Goal: Transaction & Acquisition: Purchase product/service

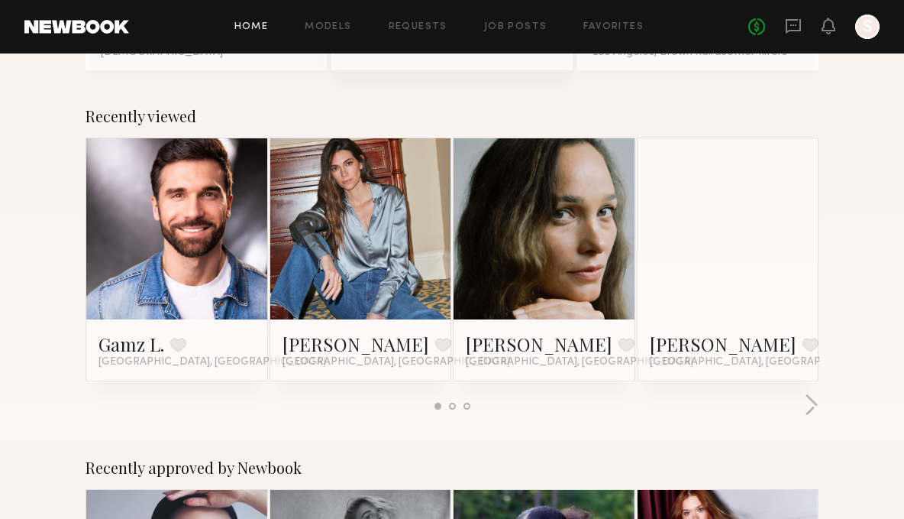
scroll to position [219, 0]
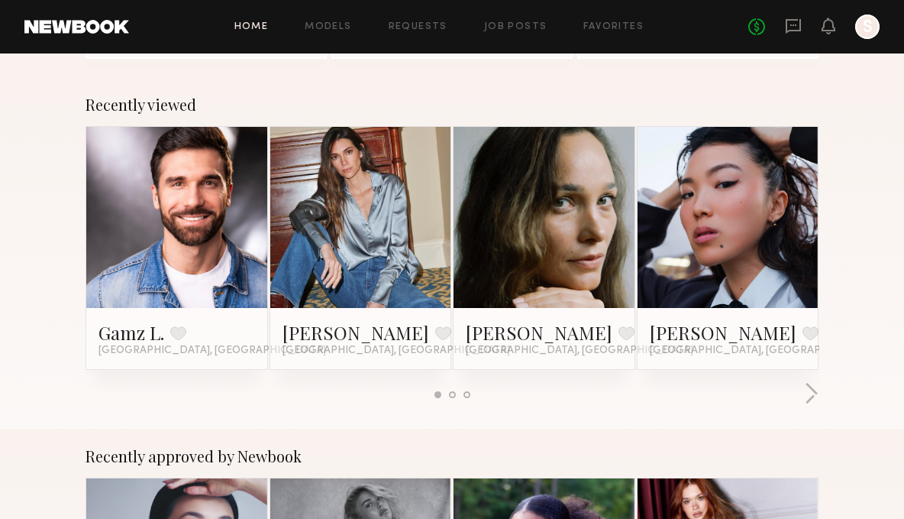
click at [586, 199] on div at bounding box center [544, 217] width 181 height 181
click at [560, 202] on link at bounding box center [543, 217] width 83 height 181
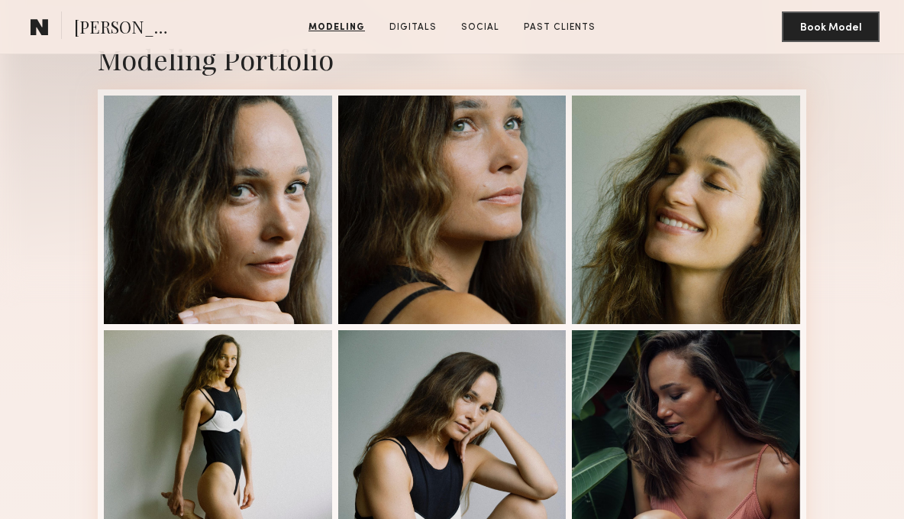
scroll to position [312, 0]
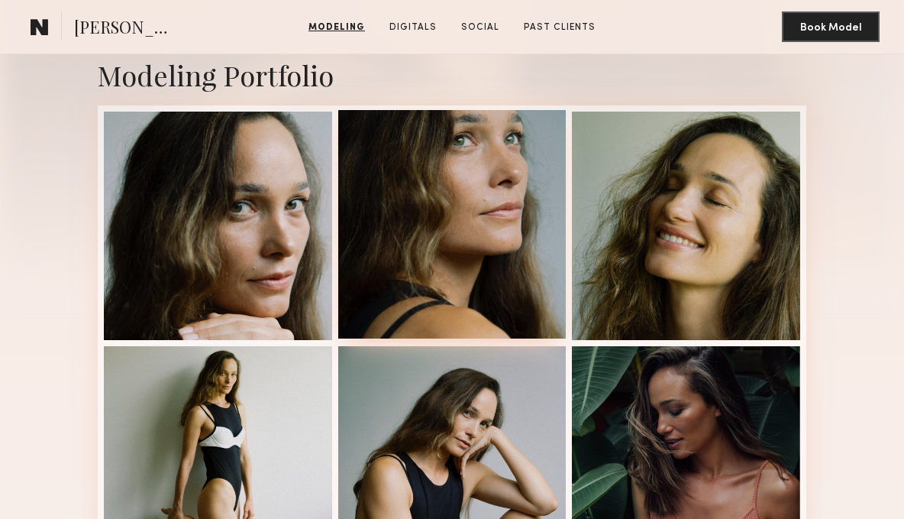
click at [503, 202] on div at bounding box center [452, 224] width 228 height 228
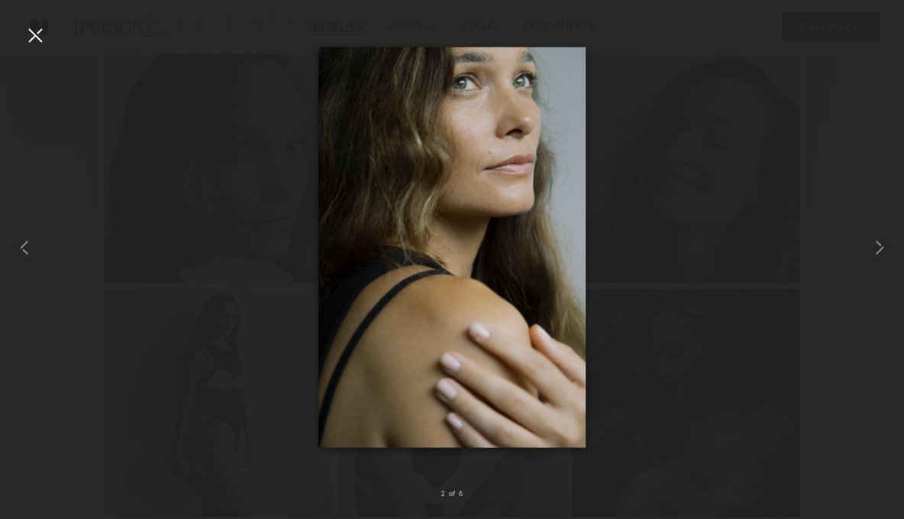
scroll to position [370, 0]
click at [876, 250] on common-icon at bounding box center [879, 247] width 24 height 24
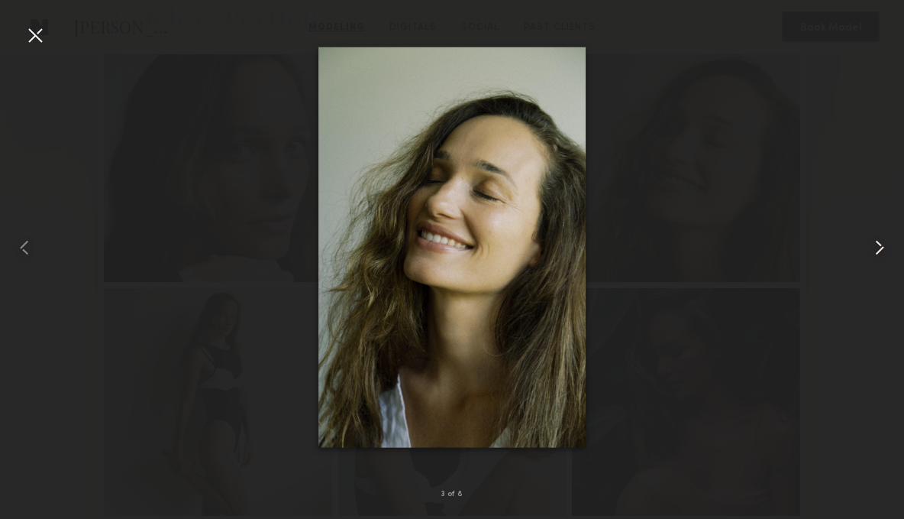
click at [876, 250] on common-icon at bounding box center [879, 247] width 24 height 24
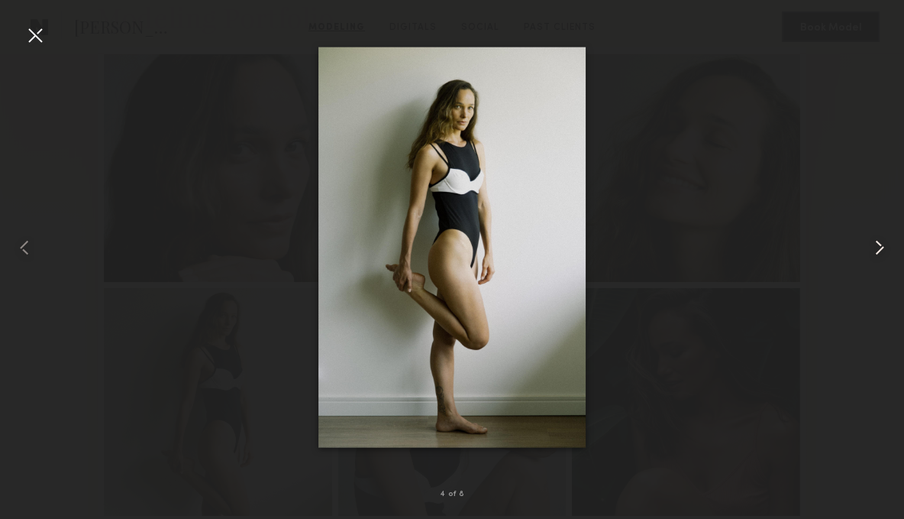
click at [876, 250] on common-icon at bounding box center [879, 247] width 24 height 24
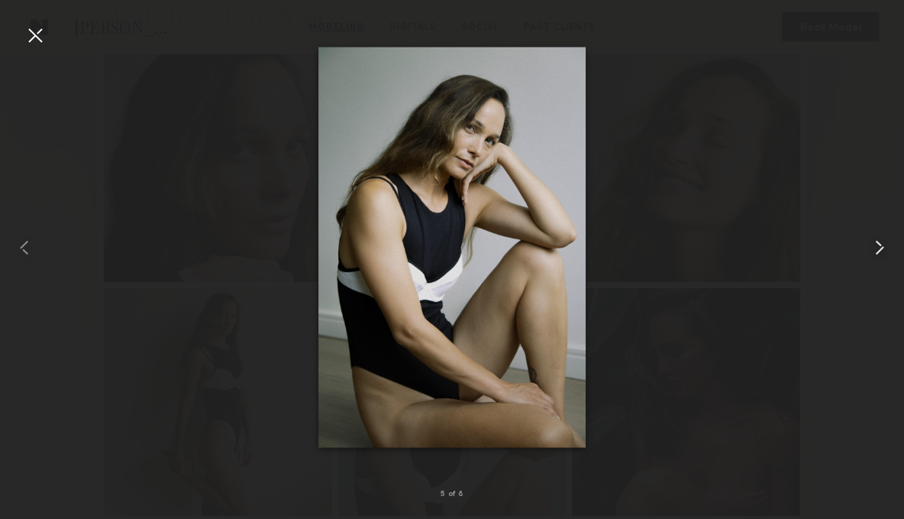
click at [876, 250] on common-icon at bounding box center [879, 247] width 24 height 24
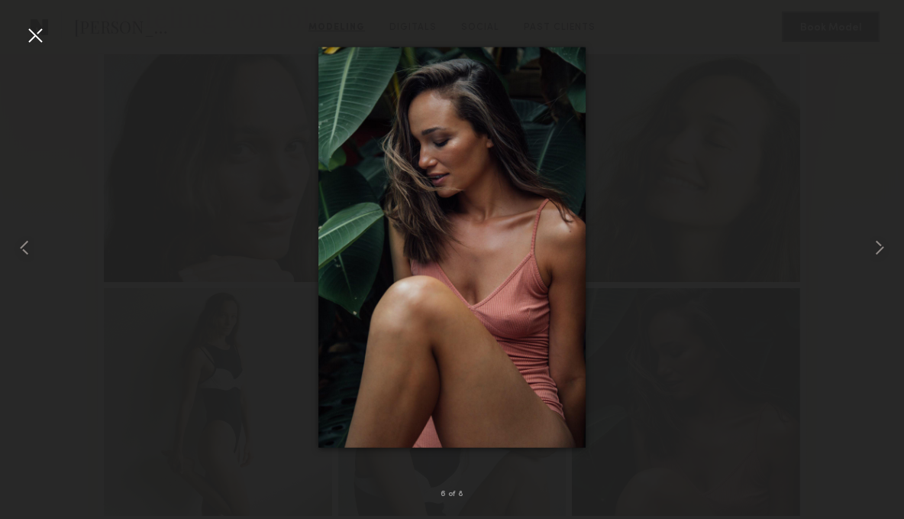
click at [38, 40] on div at bounding box center [35, 35] width 24 height 24
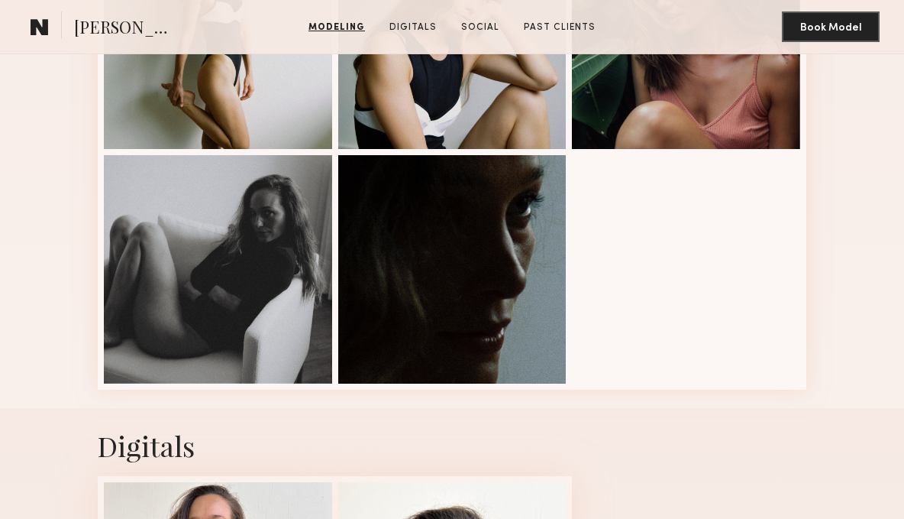
scroll to position [874, 0]
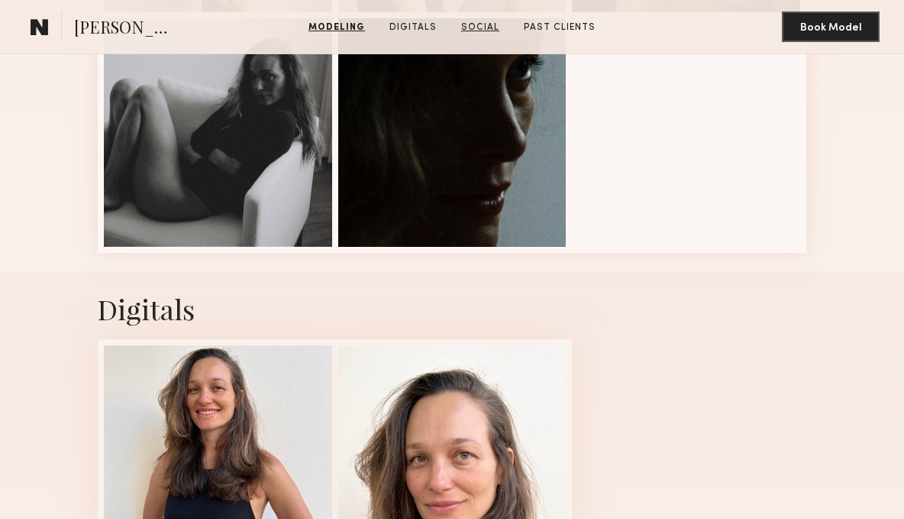
click at [494, 27] on link "Social" at bounding box center [480, 28] width 50 height 14
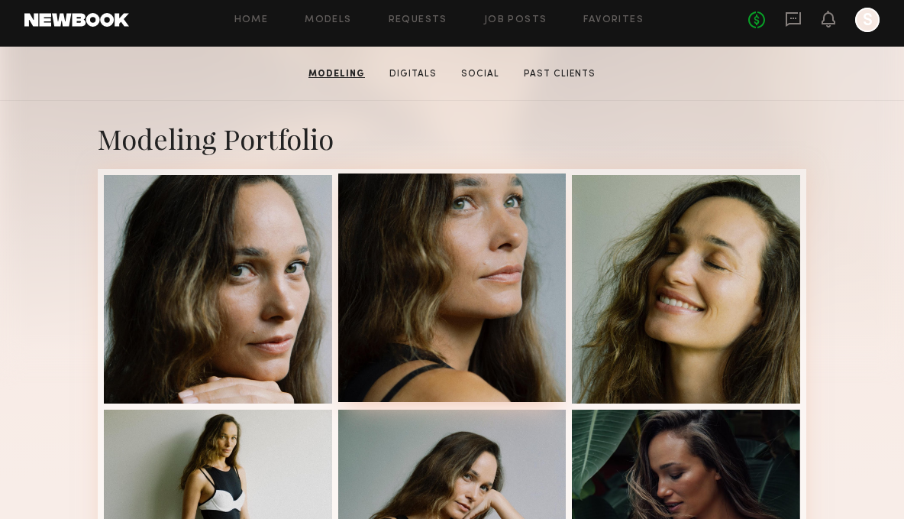
scroll to position [249, 0]
click at [533, 296] on div at bounding box center [452, 287] width 228 height 228
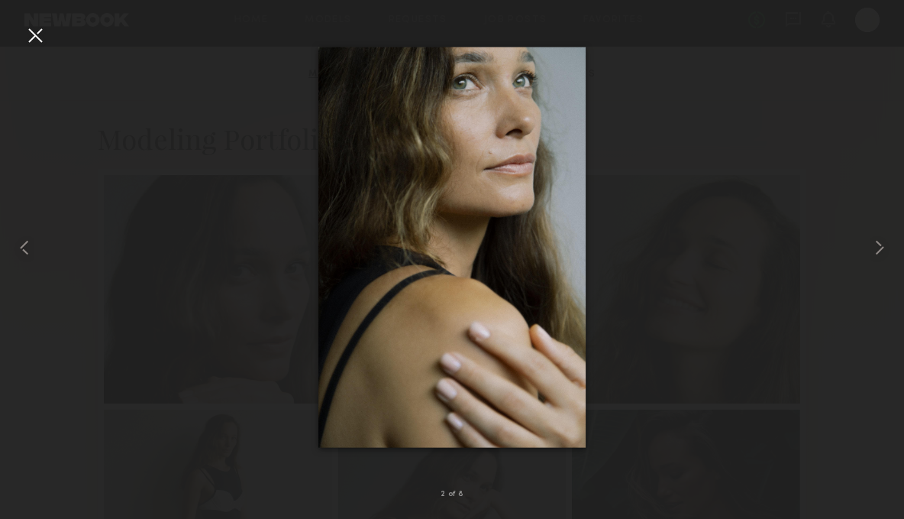
click at [664, 70] on div at bounding box center [452, 246] width 904 height 445
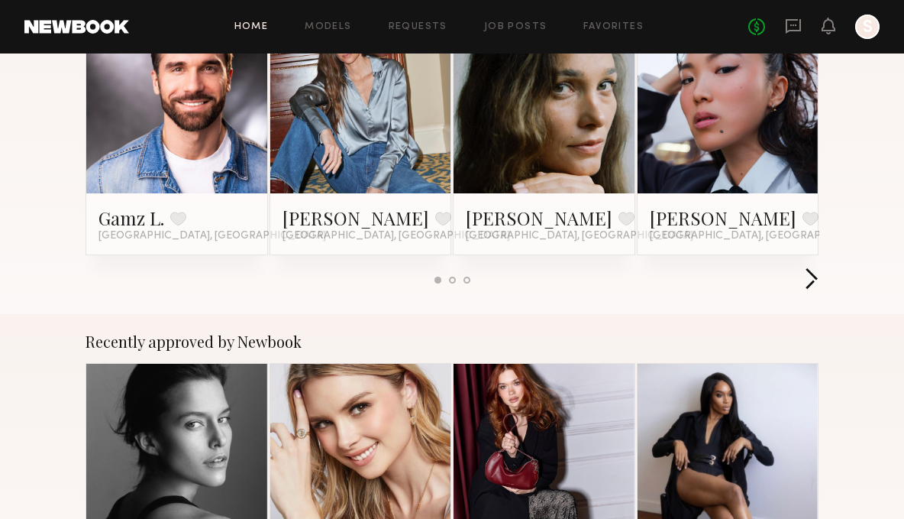
scroll to position [344, 0]
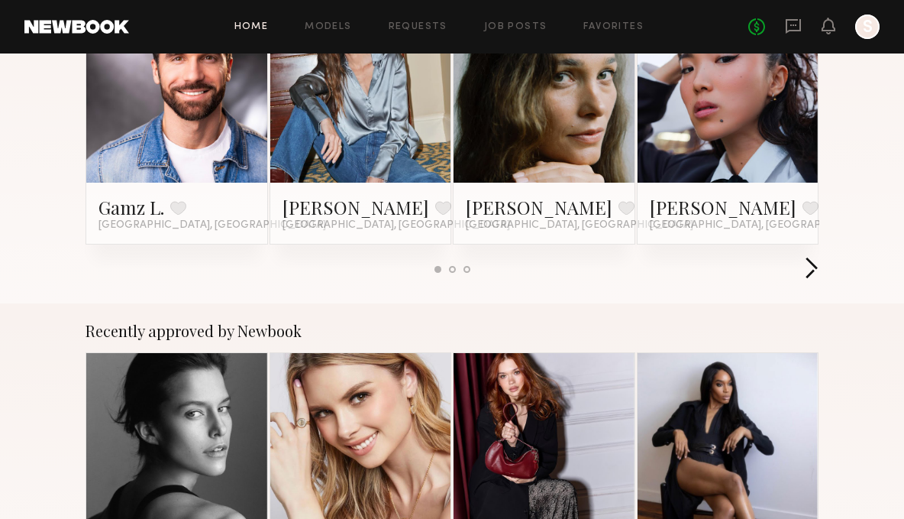
click at [806, 265] on button "button" at bounding box center [811, 269] width 15 height 25
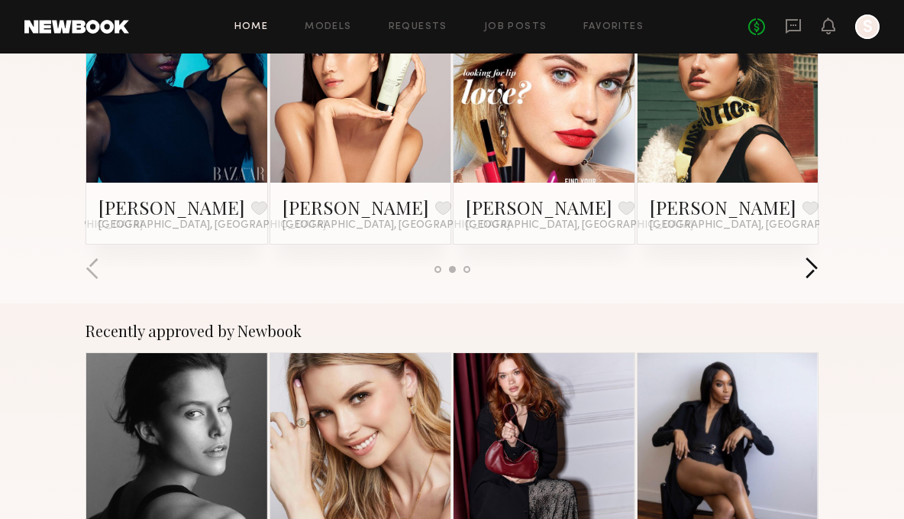
click at [806, 265] on button "button" at bounding box center [811, 269] width 15 height 25
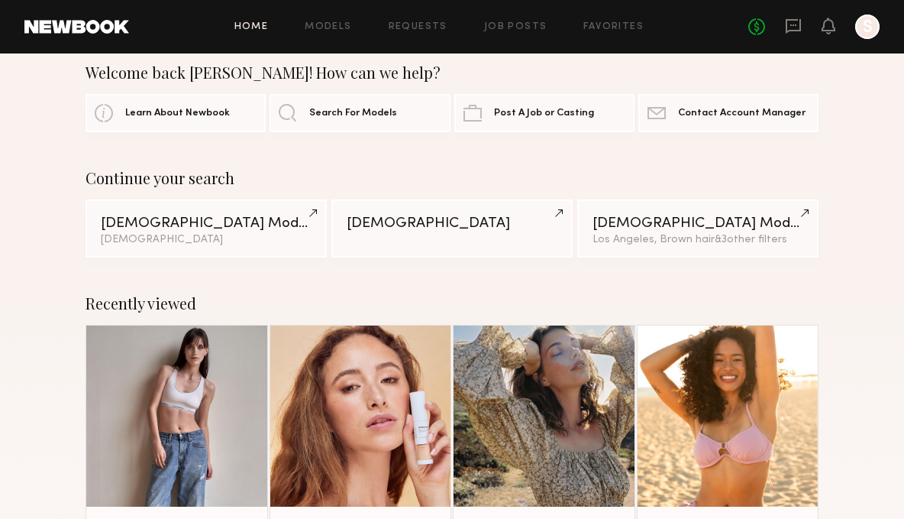
scroll to position [0, 0]
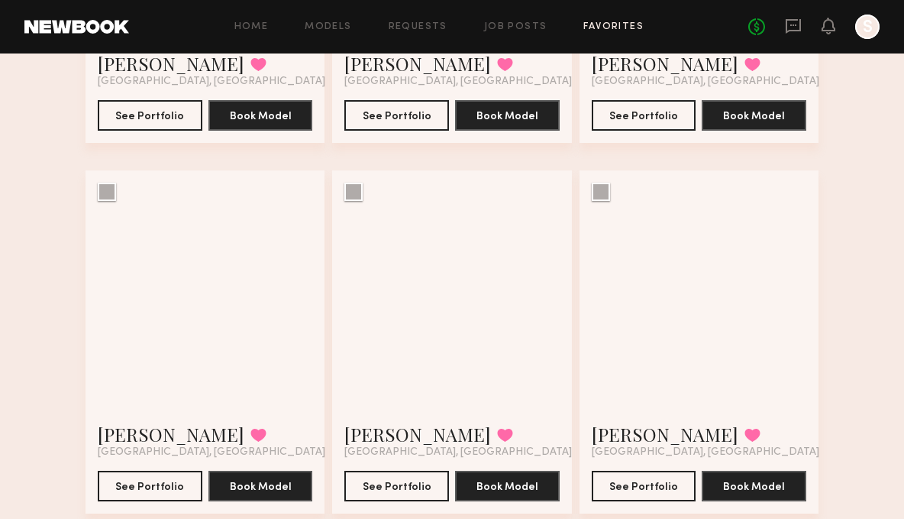
scroll to position [811, 0]
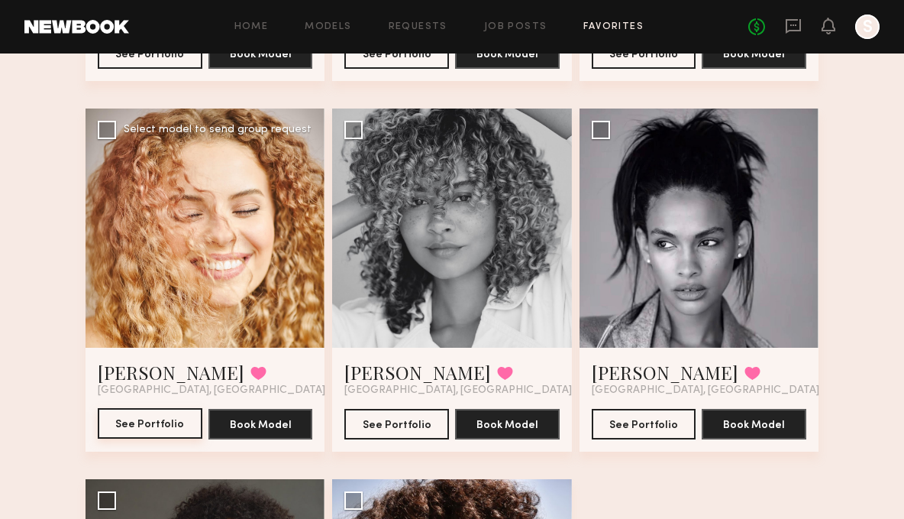
click at [150, 427] on button "See Portfolio" at bounding box center [150, 423] width 105 height 31
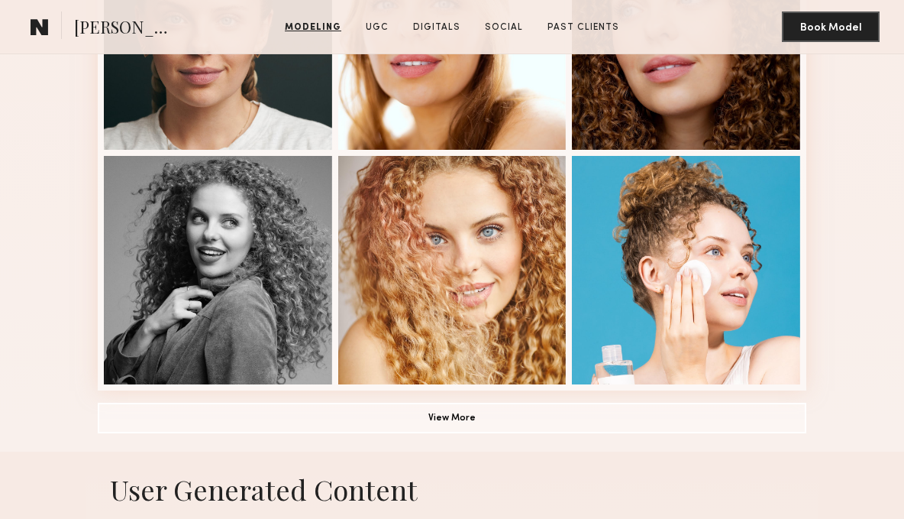
scroll to position [997, 0]
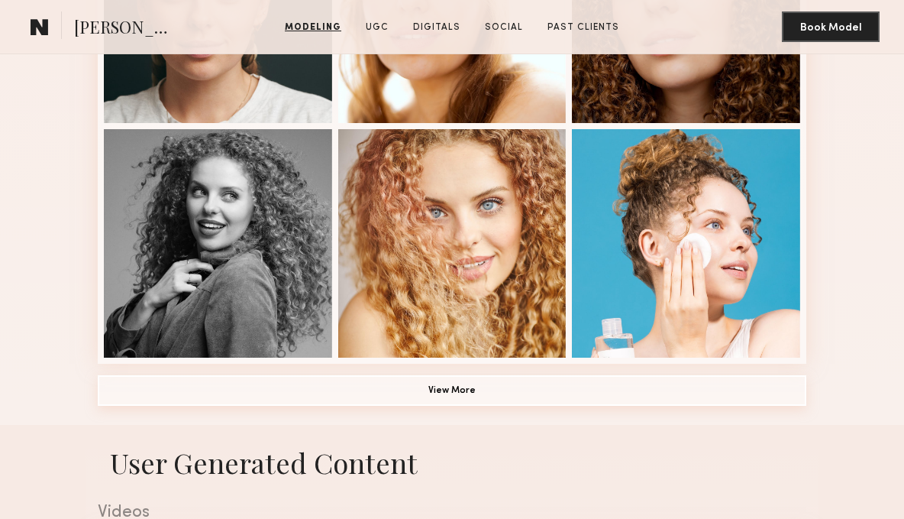
click at [463, 391] on button "View More" at bounding box center [452, 390] width 709 height 31
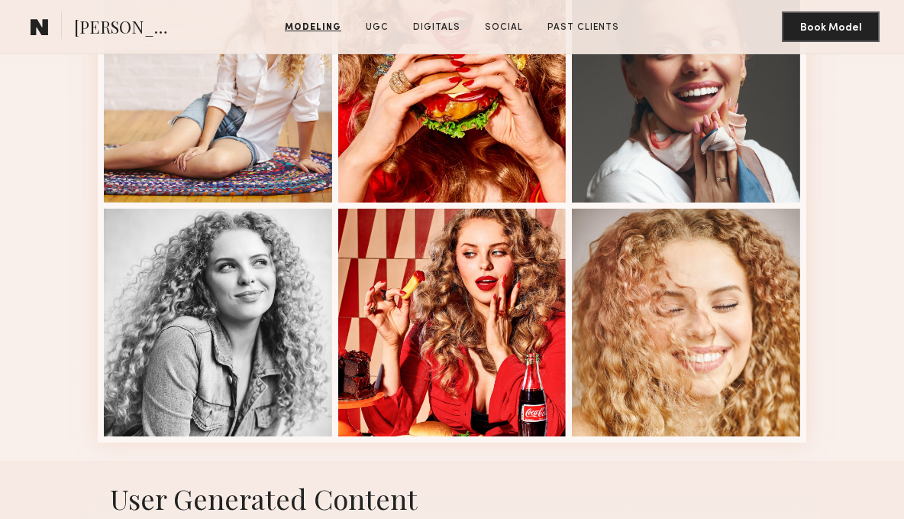
scroll to position [1915, 0]
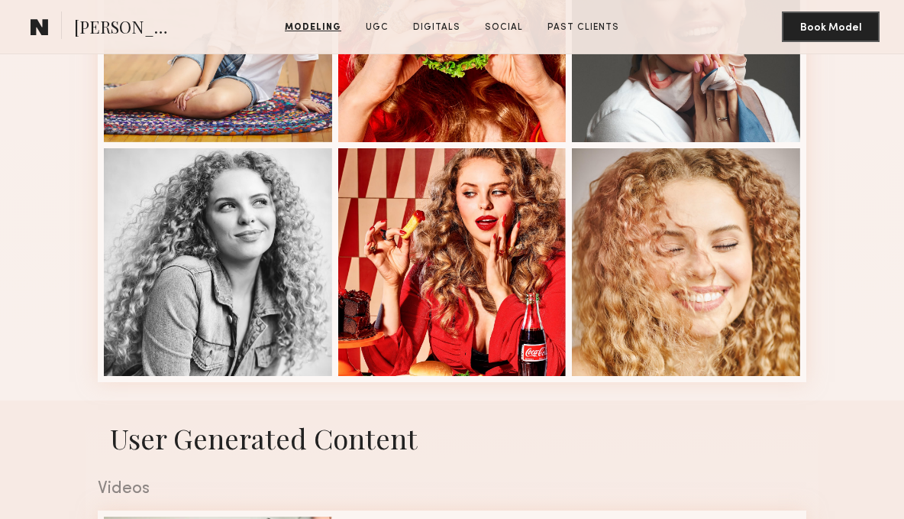
click at [645, 310] on div at bounding box center [686, 262] width 228 height 228
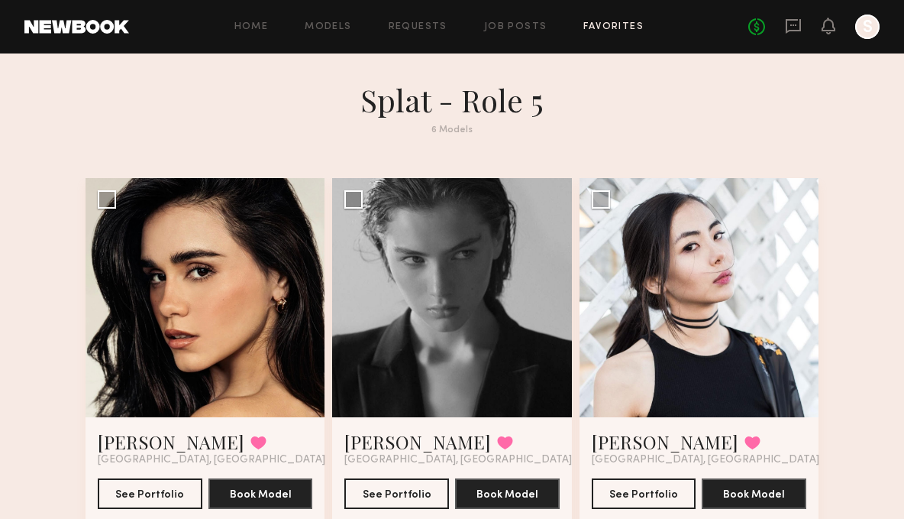
click at [98, 33] on link at bounding box center [76, 27] width 105 height 14
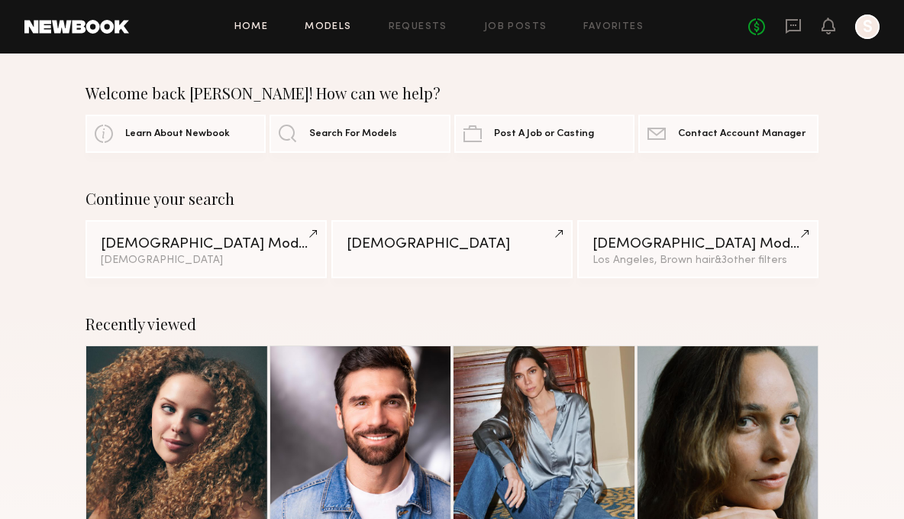
click at [328, 26] on link "Models" at bounding box center [328, 27] width 47 height 10
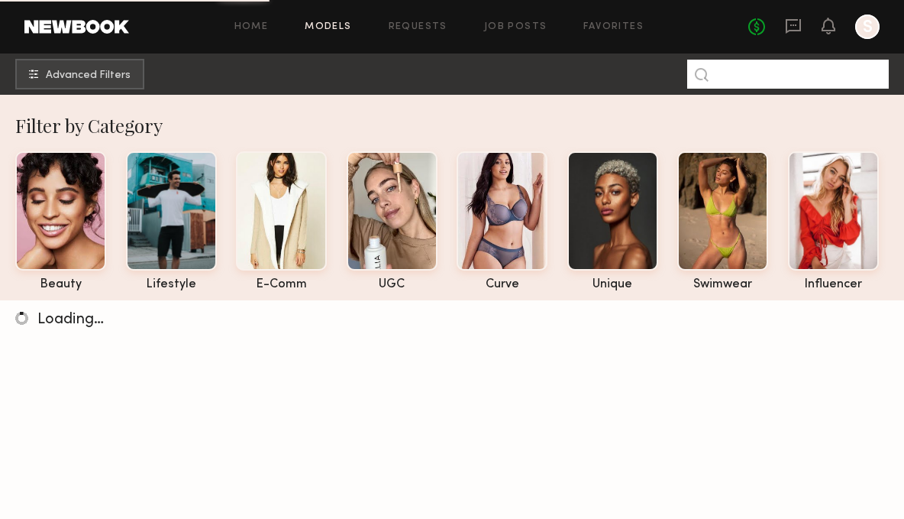
click at [733, 77] on input at bounding box center [788, 74] width 202 height 29
type input "*******"
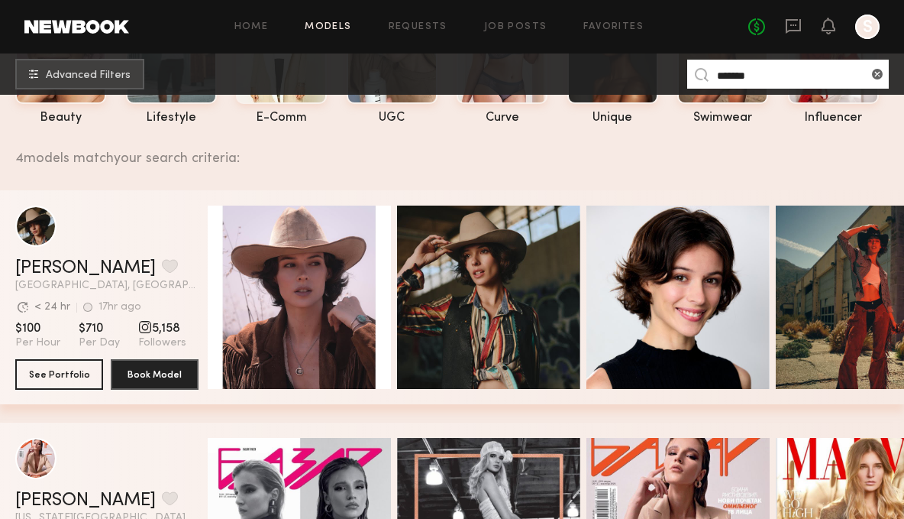
scroll to position [179, 0]
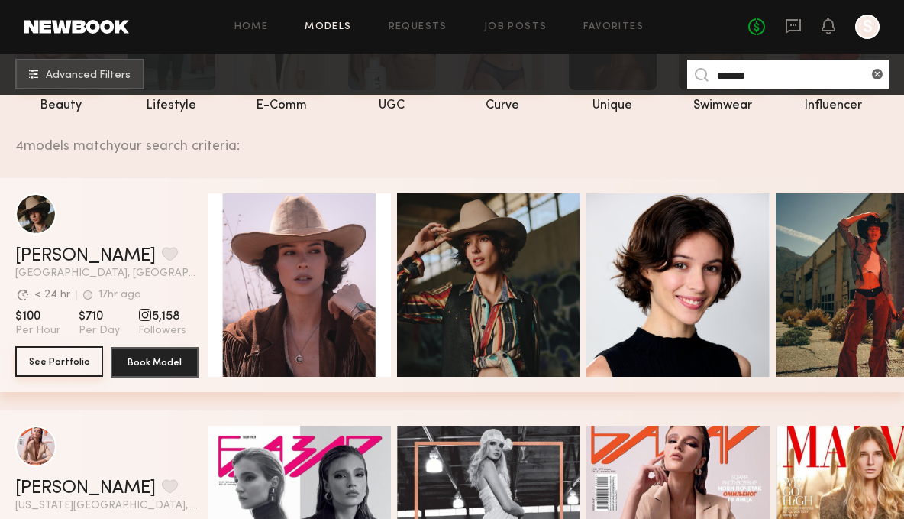
click at [69, 356] on button "See Portfolio" at bounding box center [59, 361] width 88 height 31
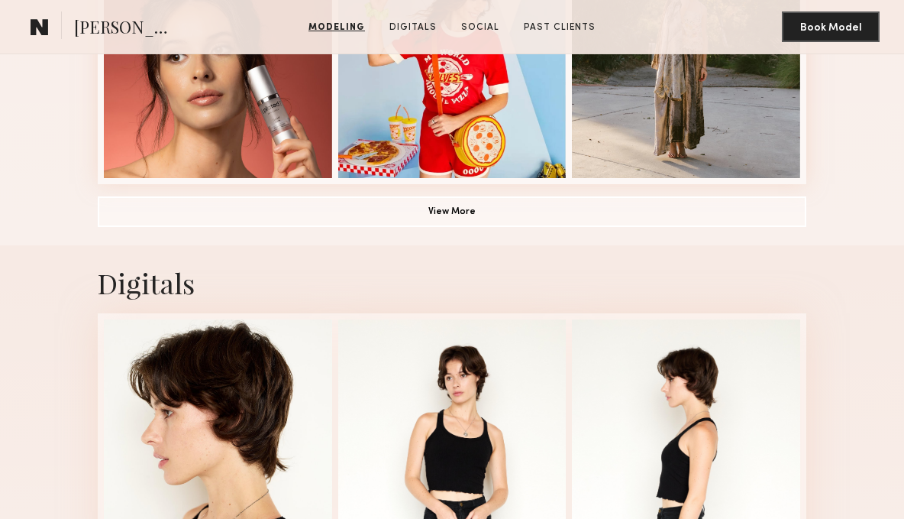
scroll to position [1210, 0]
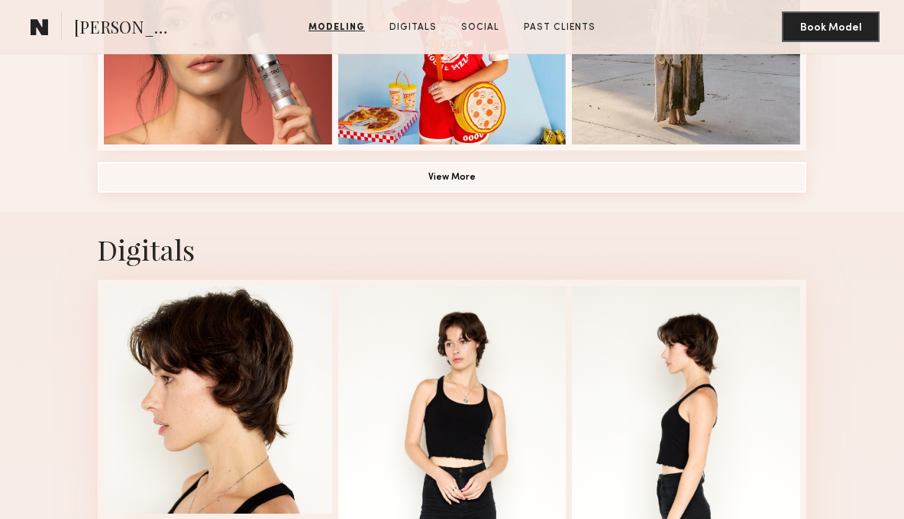
click at [450, 175] on button "View More" at bounding box center [452, 177] width 709 height 31
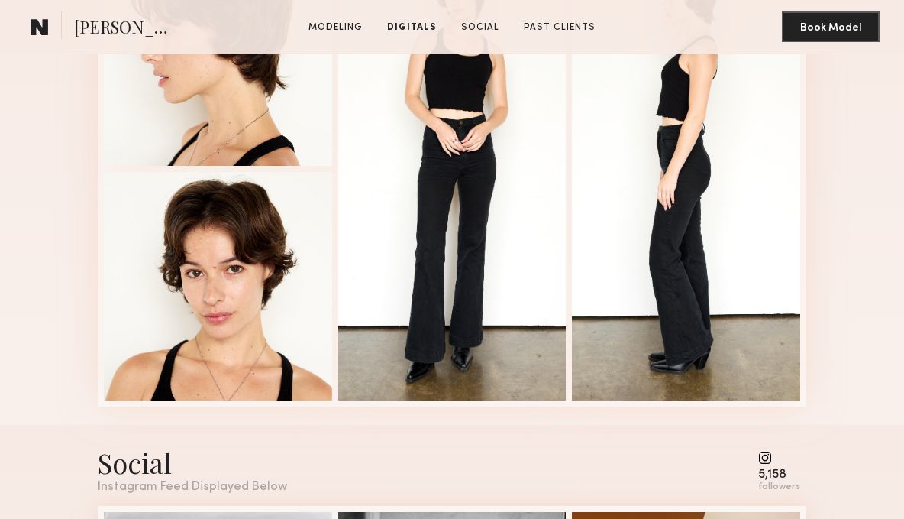
scroll to position [2453, 0]
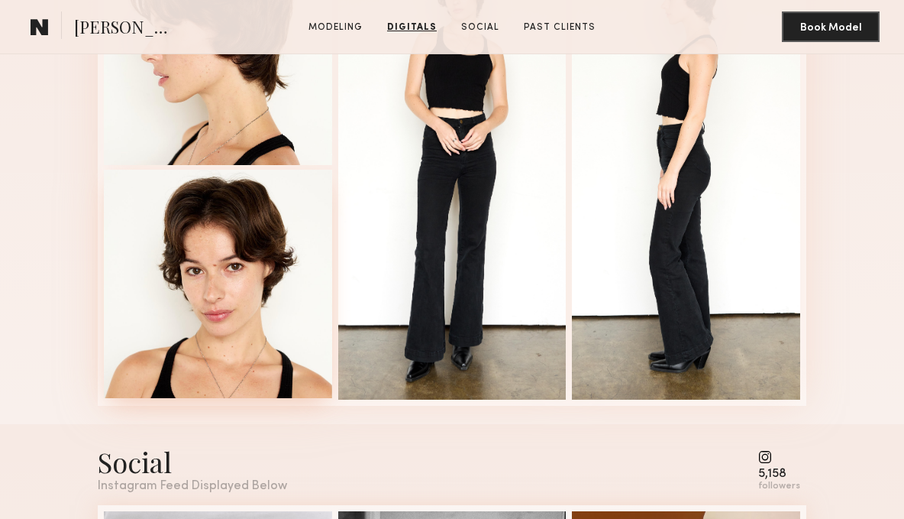
click at [286, 288] on div at bounding box center [218, 284] width 228 height 228
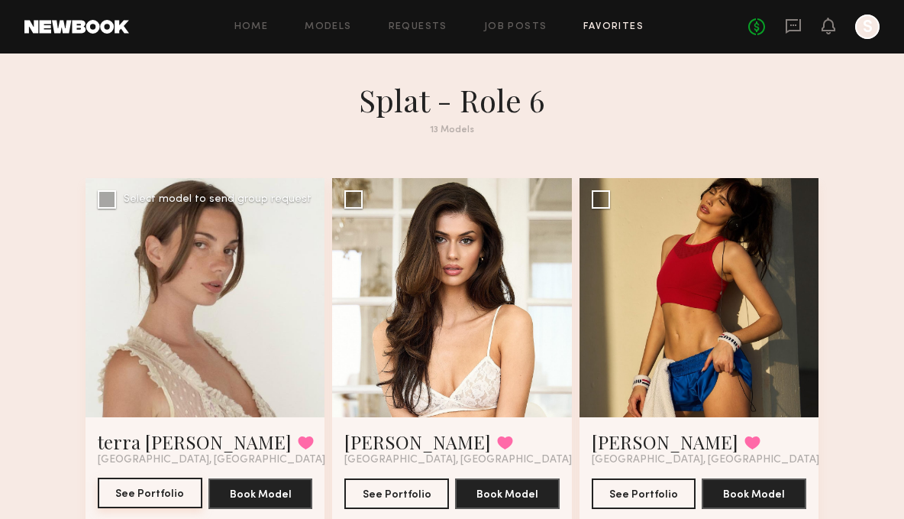
click at [157, 491] on button "See Portfolio" at bounding box center [150, 492] width 105 height 31
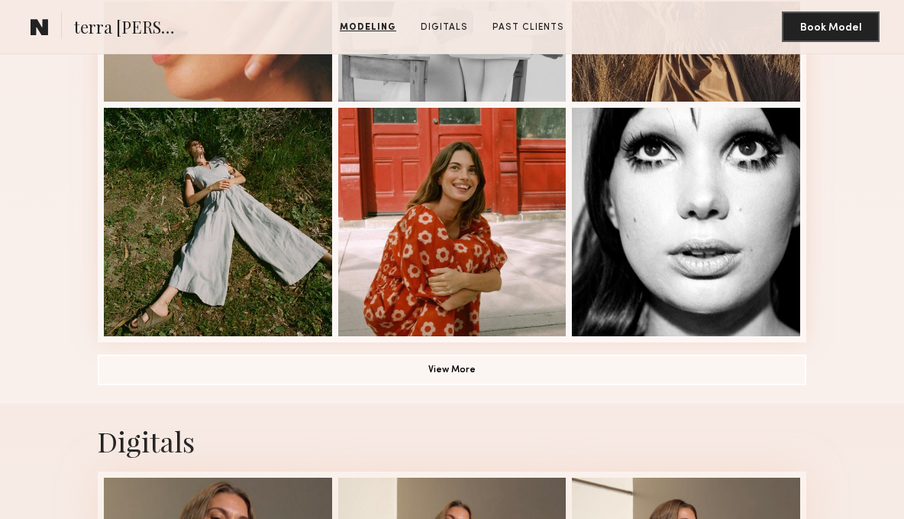
scroll to position [1038, 0]
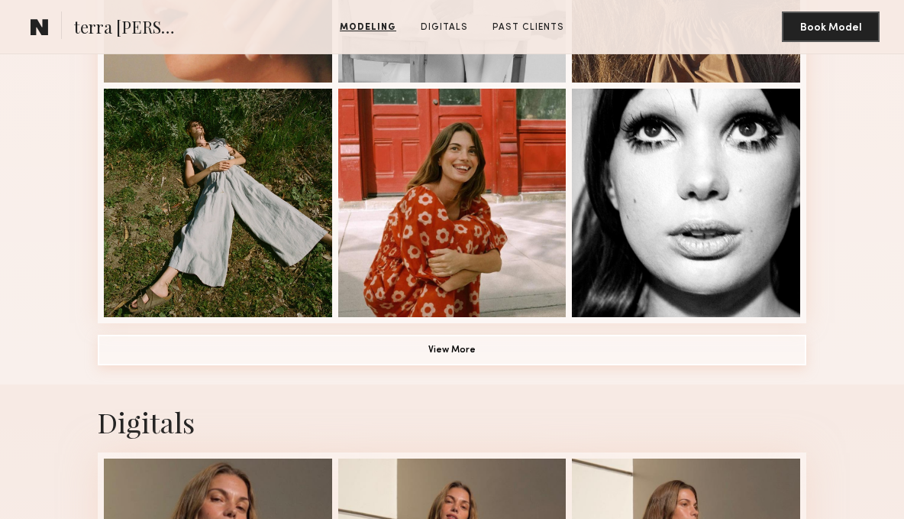
click at [443, 352] on button "View More" at bounding box center [452, 349] width 709 height 31
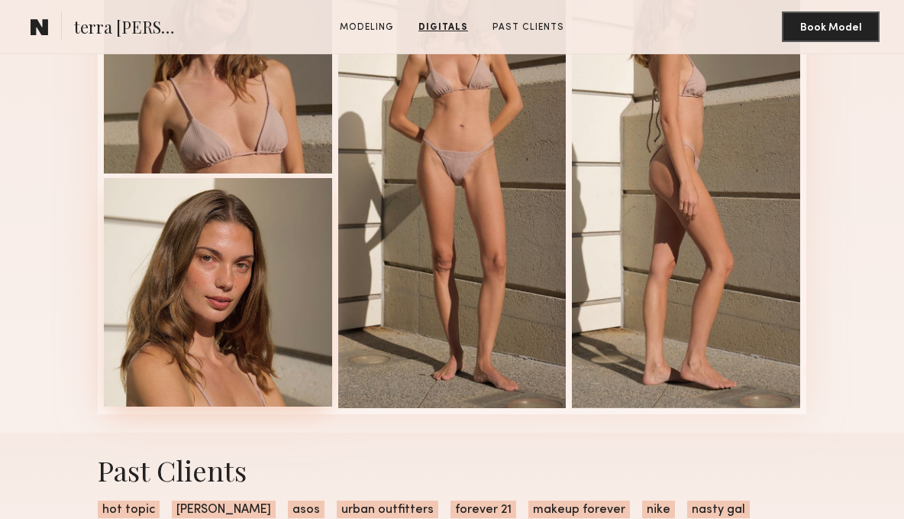
scroll to position [2446, 0]
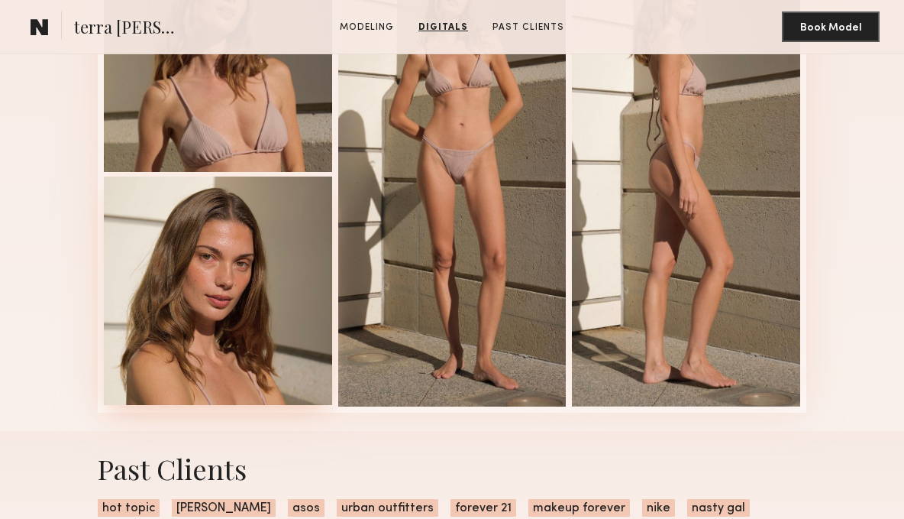
click at [294, 298] on div at bounding box center [218, 290] width 228 height 228
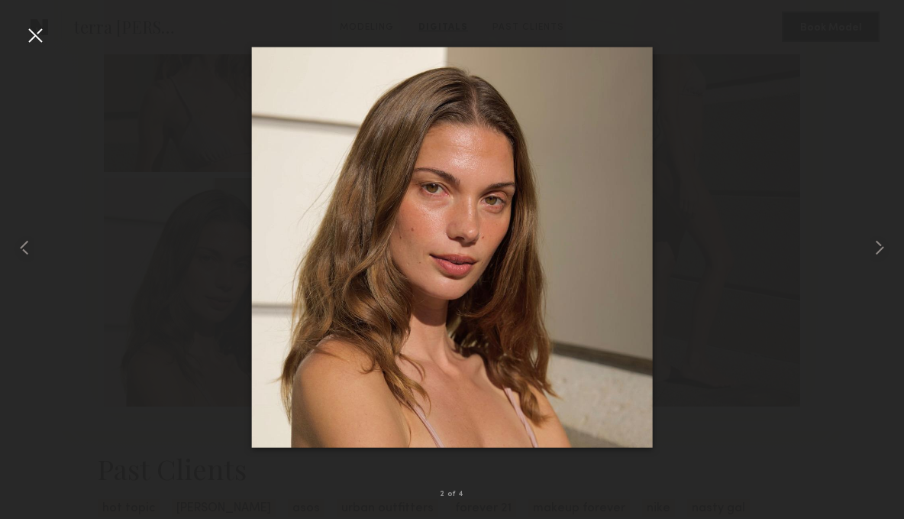
click at [31, 37] on div at bounding box center [35, 35] width 24 height 24
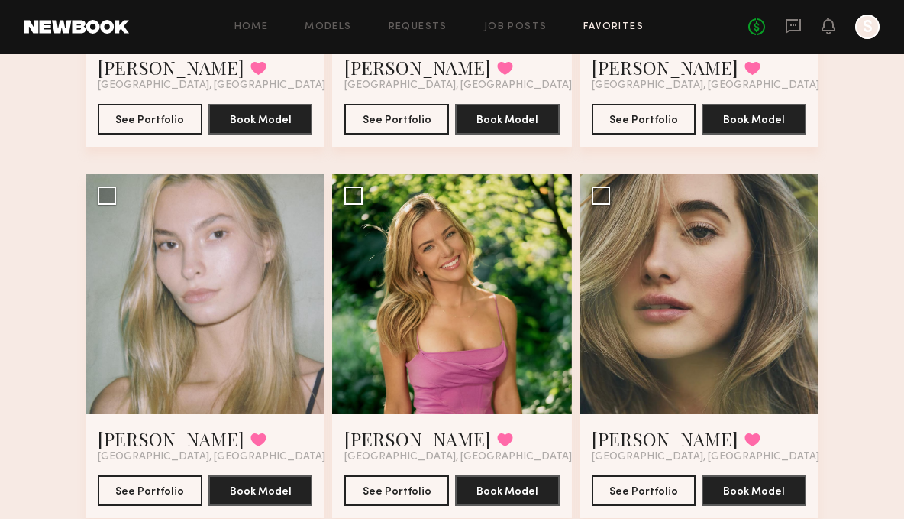
scroll to position [1485, 0]
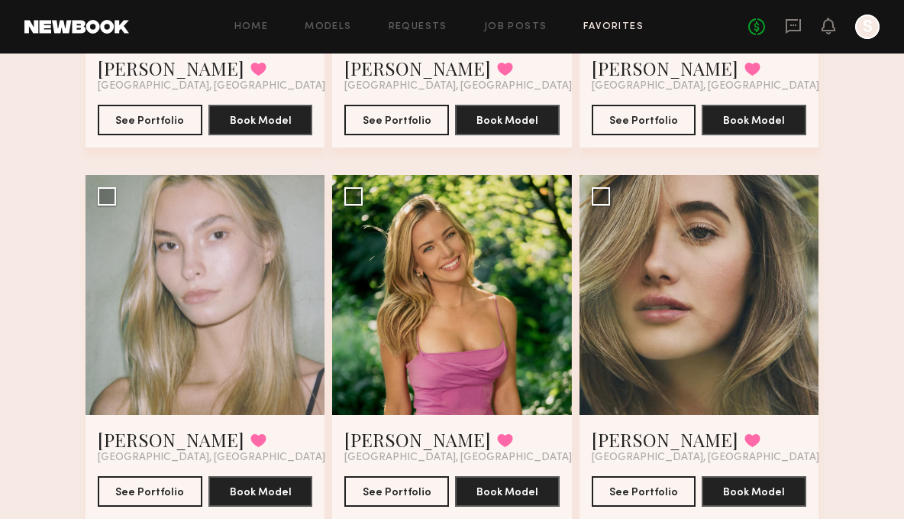
click at [102, 29] on link at bounding box center [76, 27] width 105 height 14
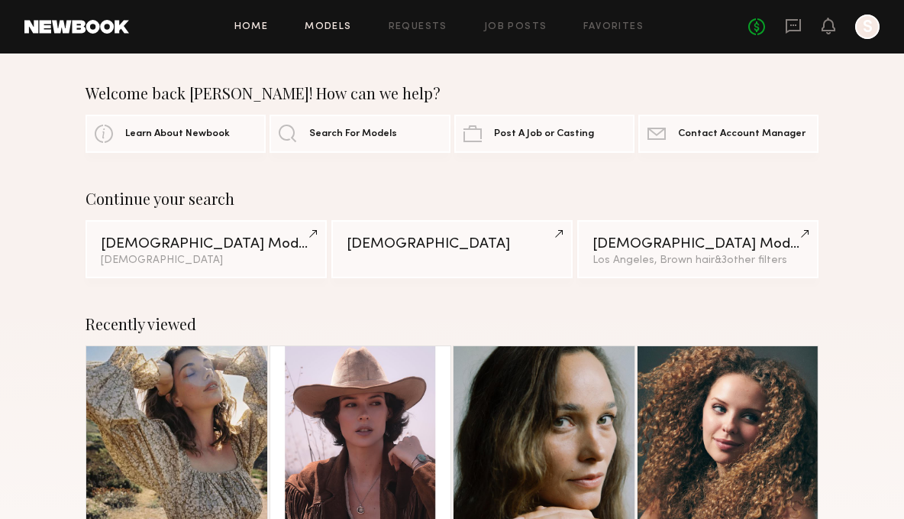
click at [336, 27] on link "Models" at bounding box center [328, 27] width 47 height 10
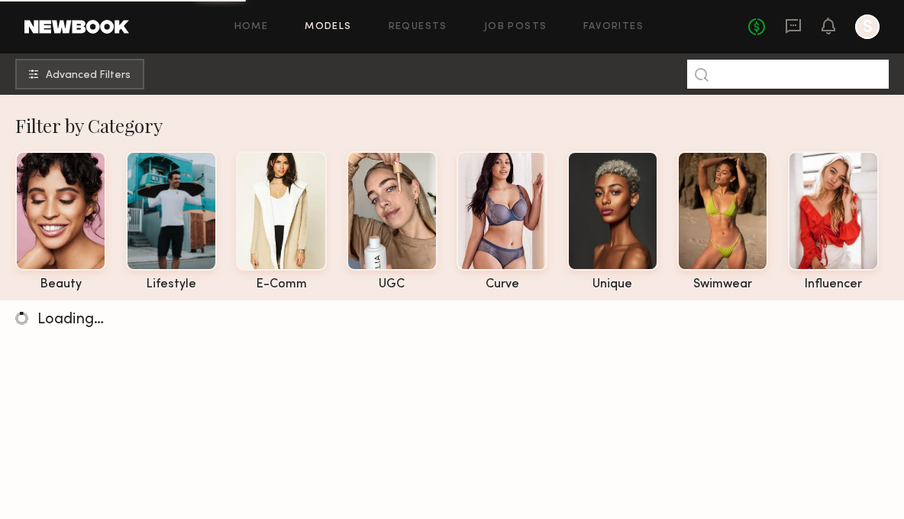
click at [725, 79] on input at bounding box center [788, 74] width 202 height 29
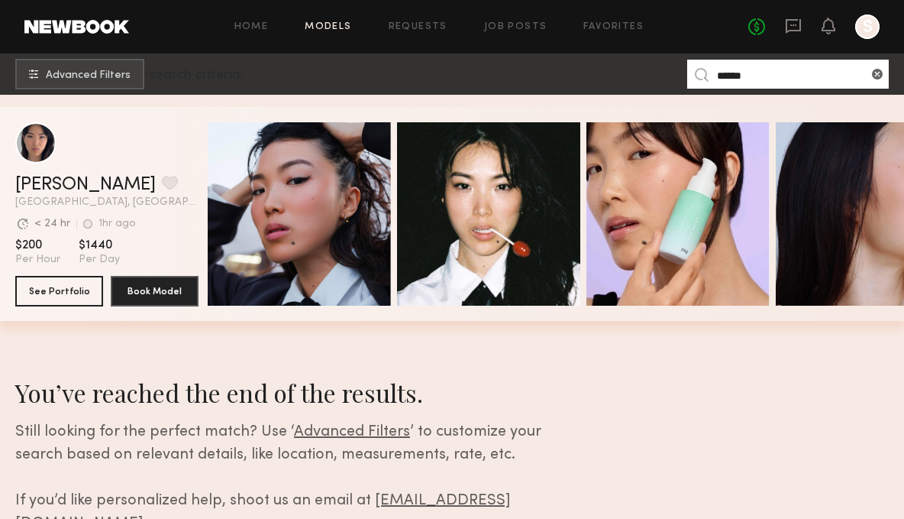
scroll to position [250, 0]
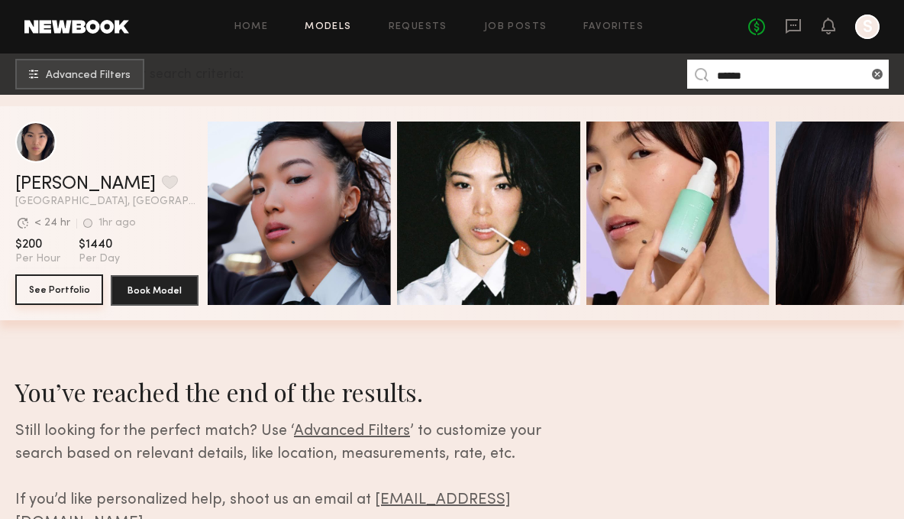
type input "******"
click at [67, 292] on button "See Portfolio" at bounding box center [59, 289] width 88 height 31
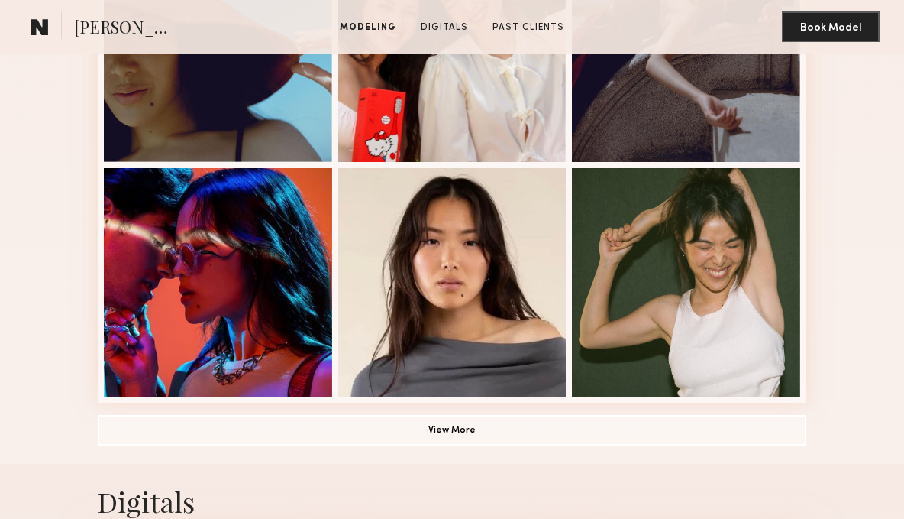
scroll to position [965, 0]
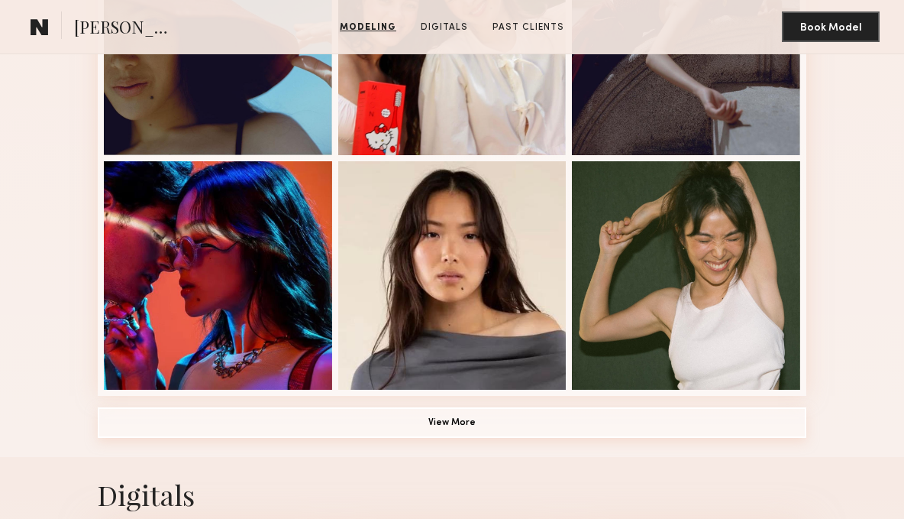
click at [454, 430] on button "View More" at bounding box center [452, 422] width 709 height 31
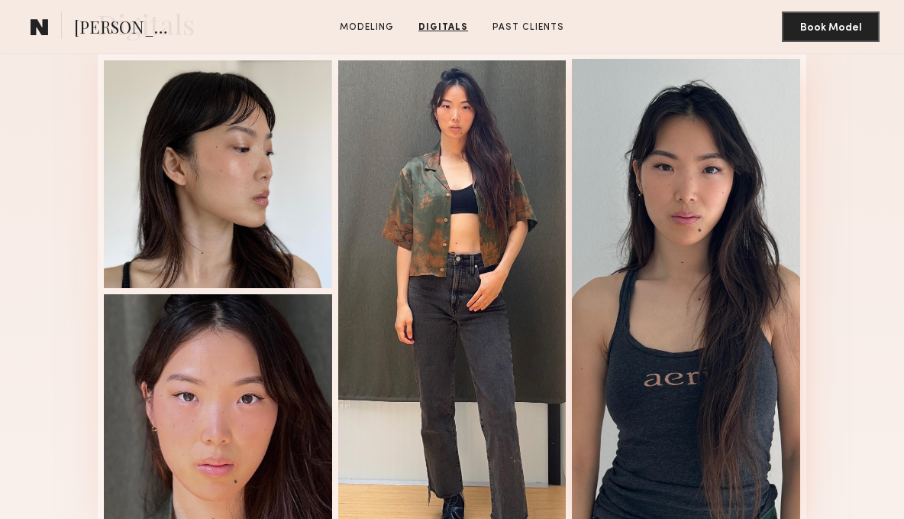
scroll to position [2079, 0]
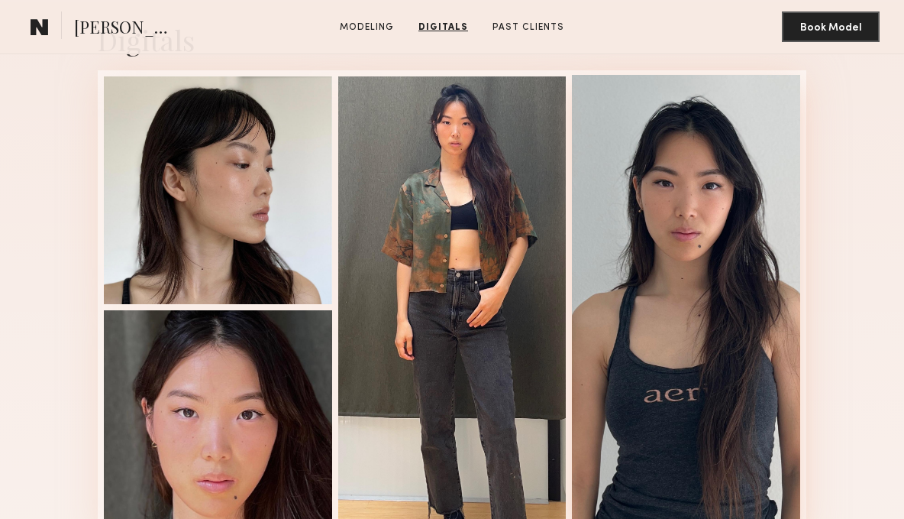
click at [724, 328] on div at bounding box center [686, 306] width 228 height 462
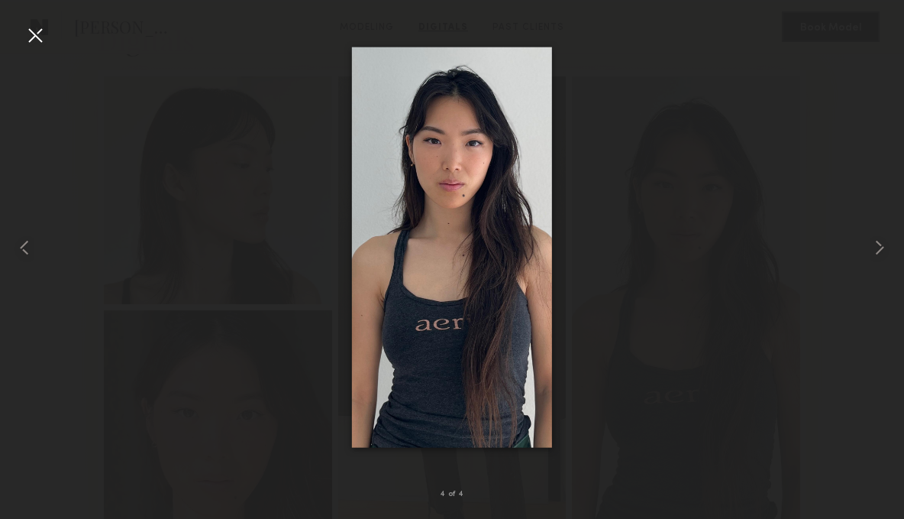
click at [745, 334] on div at bounding box center [452, 246] width 904 height 445
click at [845, 260] on div at bounding box center [452, 246] width 904 height 445
click at [835, 248] on div at bounding box center [452, 246] width 904 height 445
click at [34, 34] on div at bounding box center [35, 35] width 24 height 24
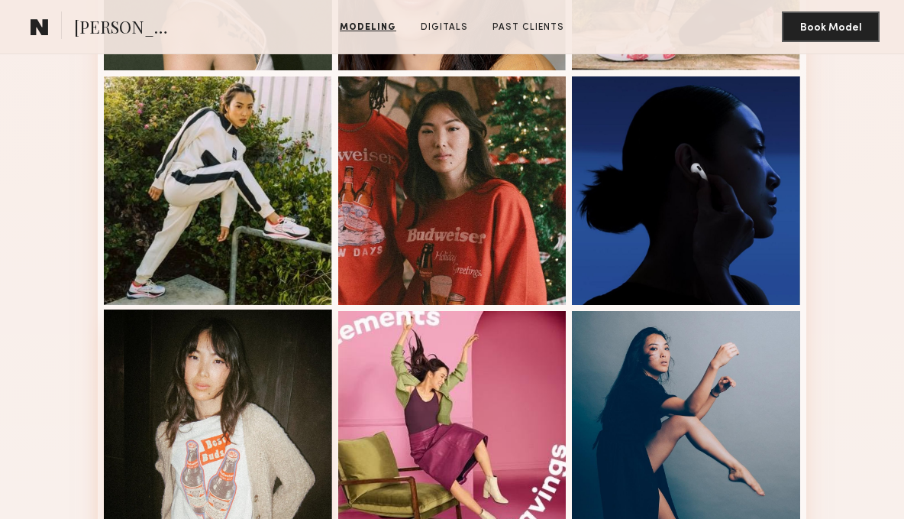
scroll to position [1517, 0]
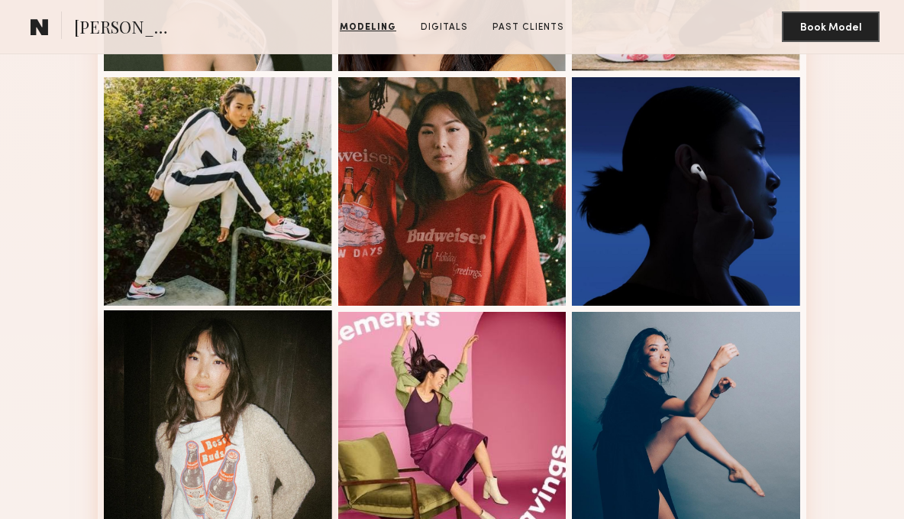
click at [225, 366] on div at bounding box center [218, 424] width 228 height 228
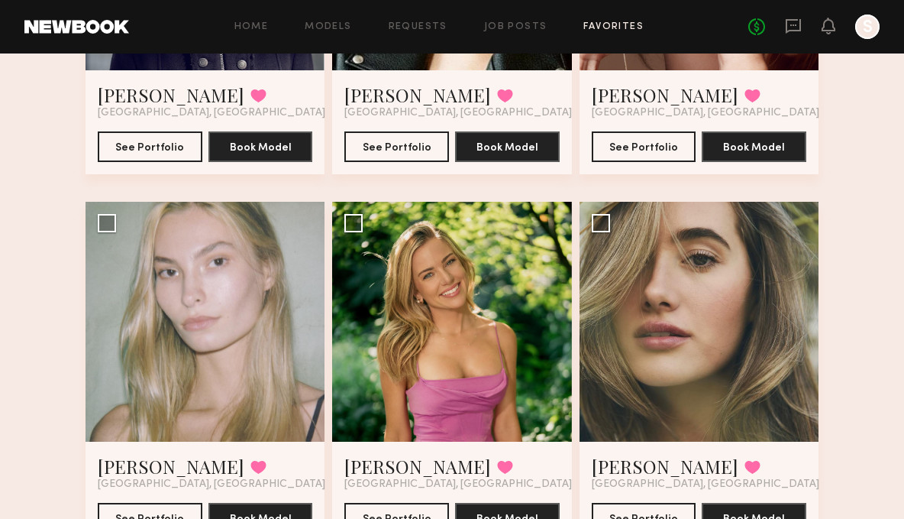
scroll to position [1455, 0]
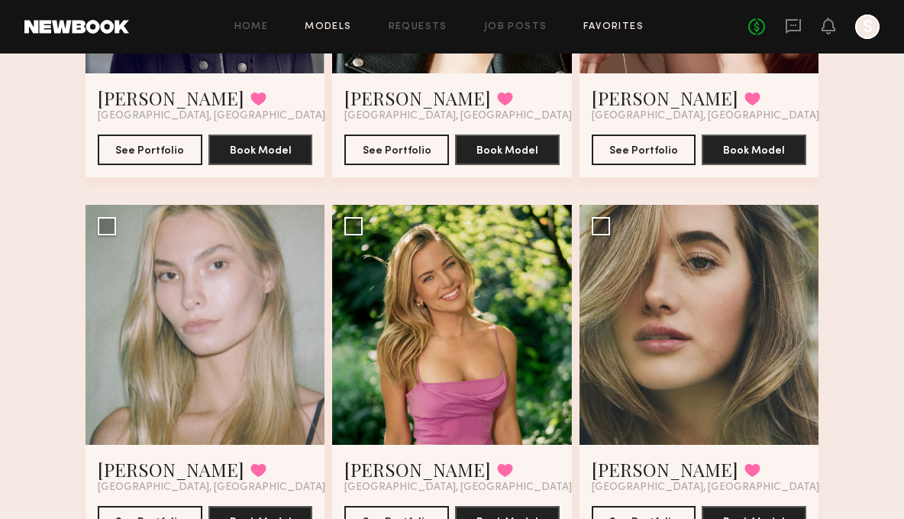
click at [327, 22] on link "Models" at bounding box center [328, 27] width 47 height 10
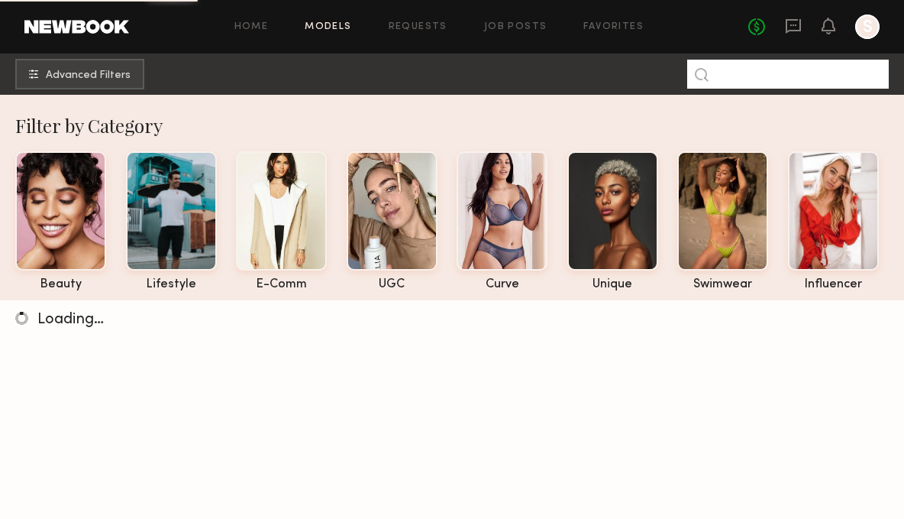
click at [745, 73] on input at bounding box center [788, 74] width 202 height 29
type input "*****"
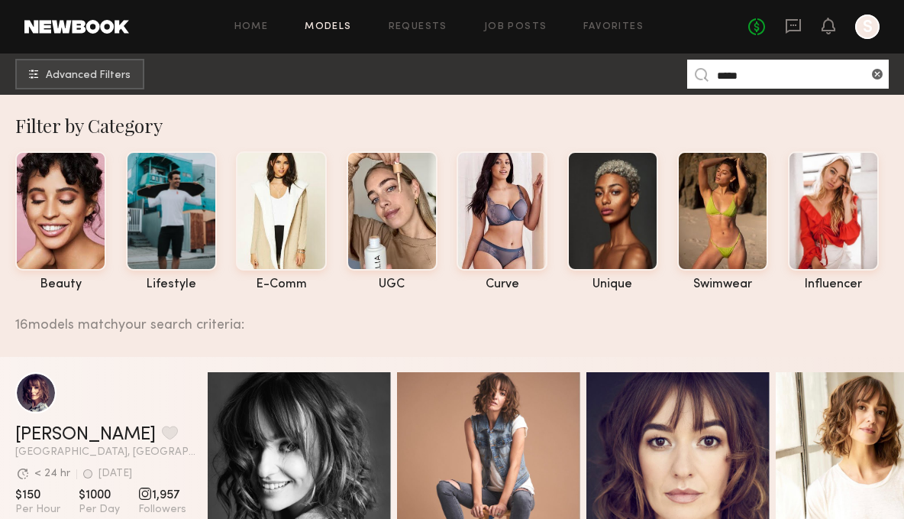
click at [767, 73] on input "*****" at bounding box center [788, 74] width 202 height 29
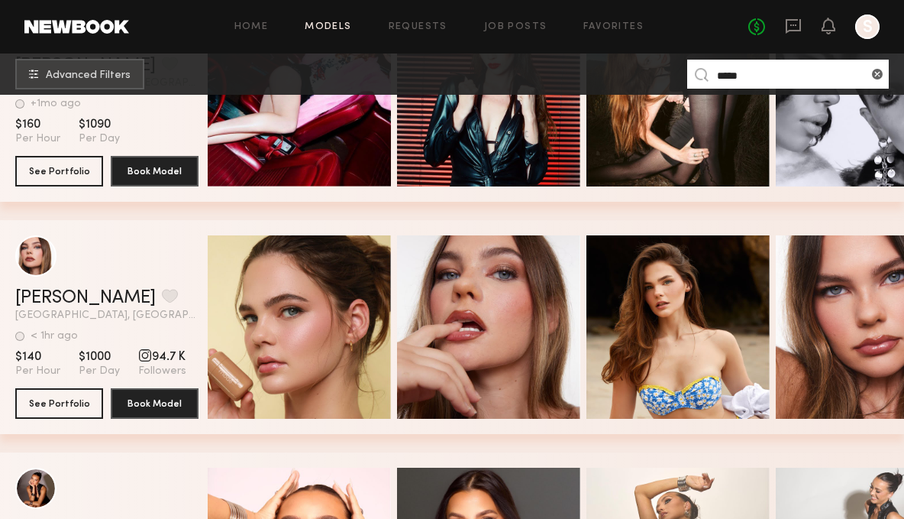
scroll to position [851, 0]
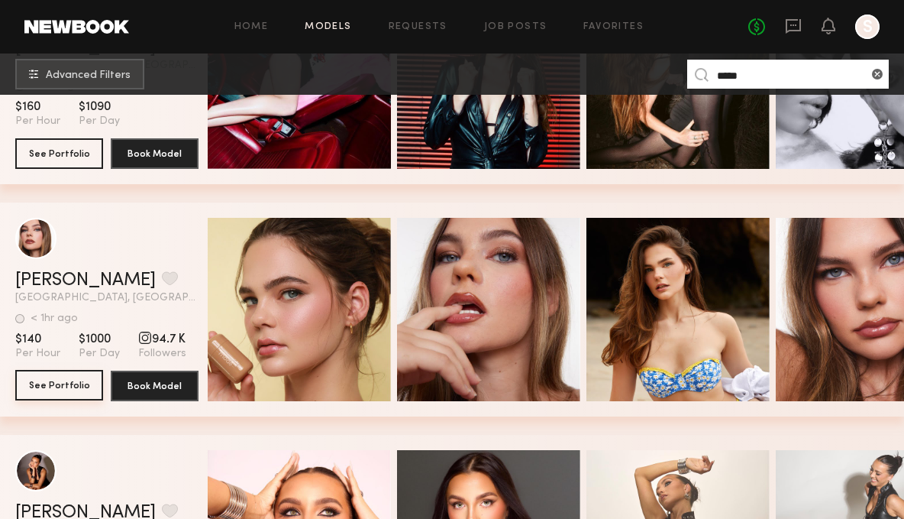
click at [49, 383] on button "See Portfolio" at bounding box center [59, 385] width 88 height 31
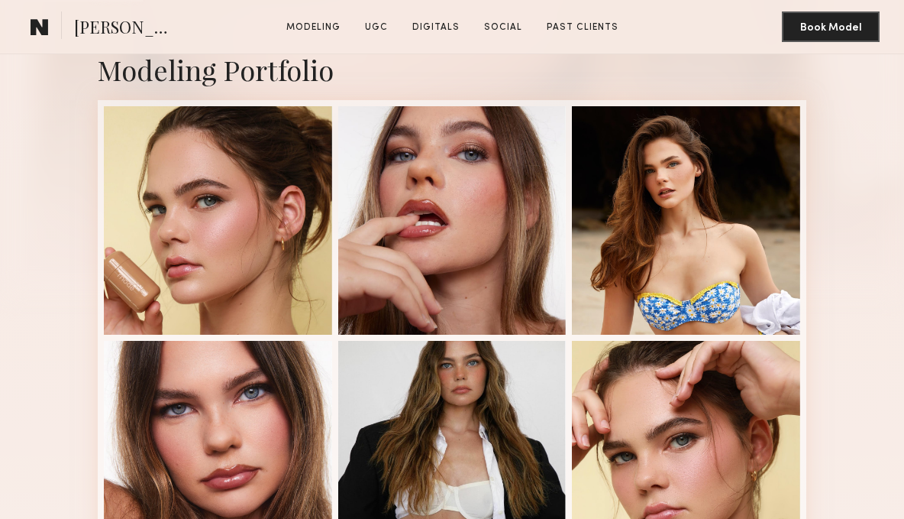
scroll to position [340, 0]
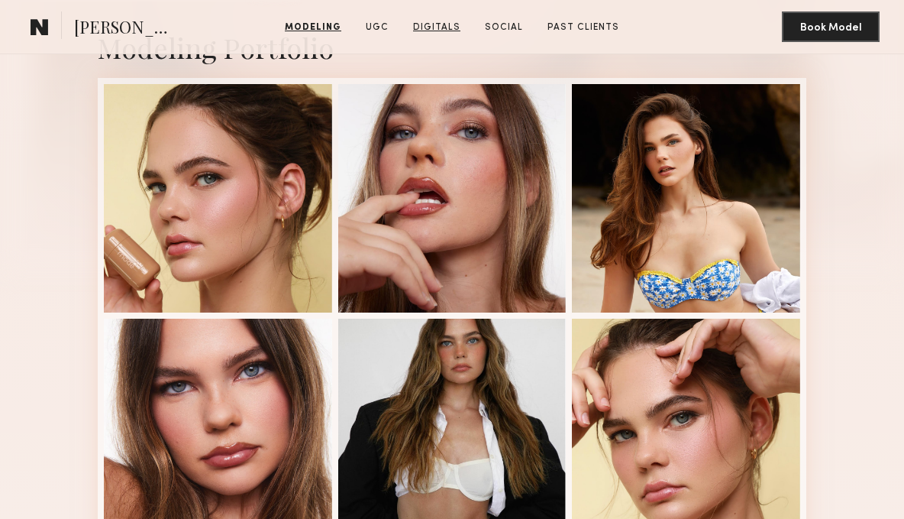
click at [441, 26] on link "Digitals" at bounding box center [437, 28] width 60 height 14
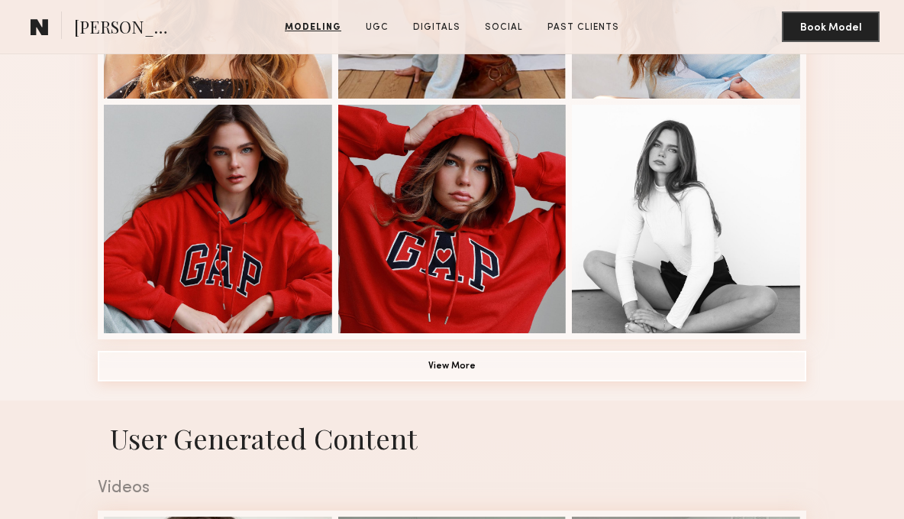
scroll to position [1024, 0]
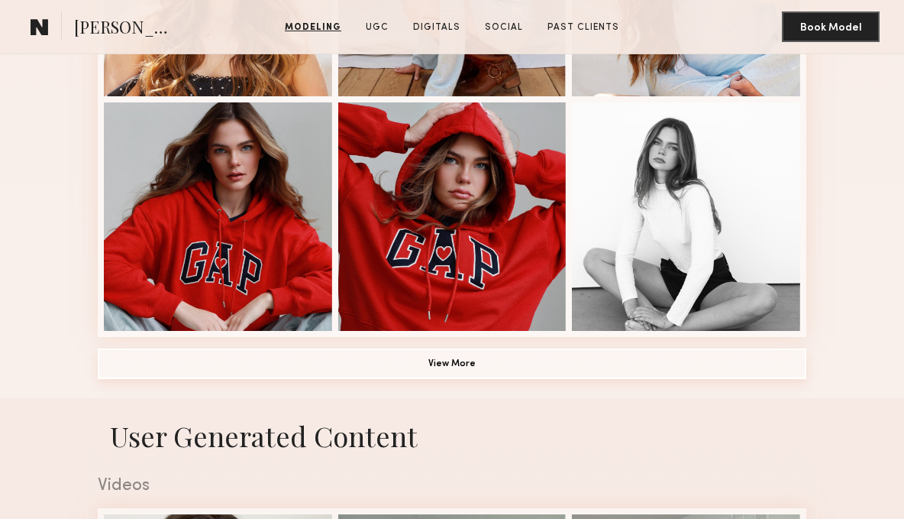
click at [477, 360] on button "View More" at bounding box center [452, 363] width 709 height 31
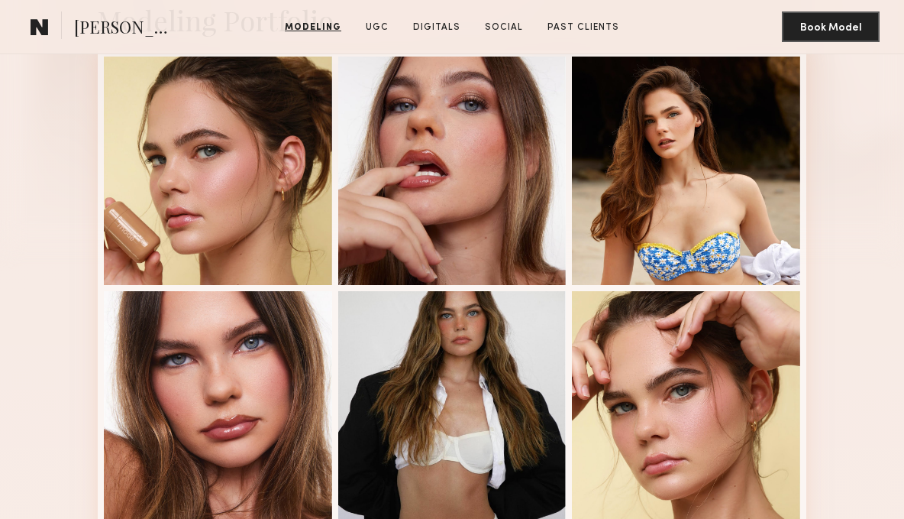
scroll to position [364, 0]
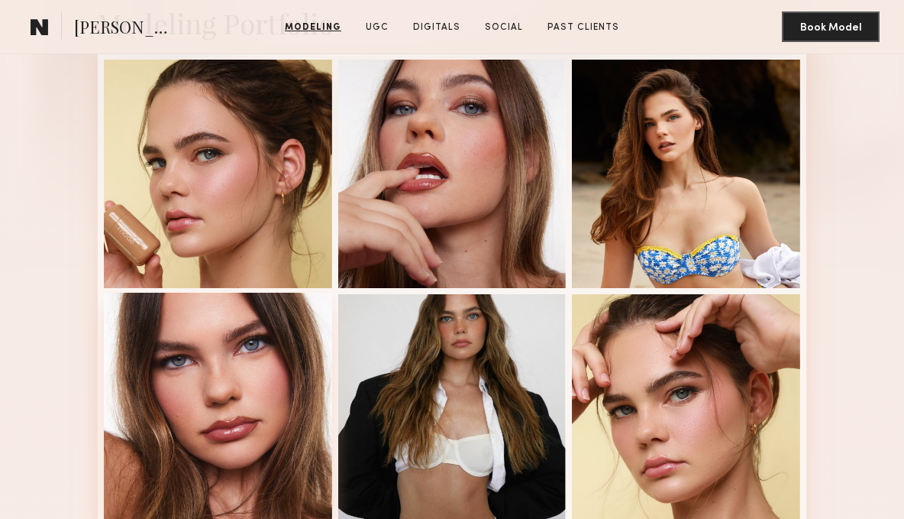
click at [272, 354] on div at bounding box center [218, 406] width 228 height 228
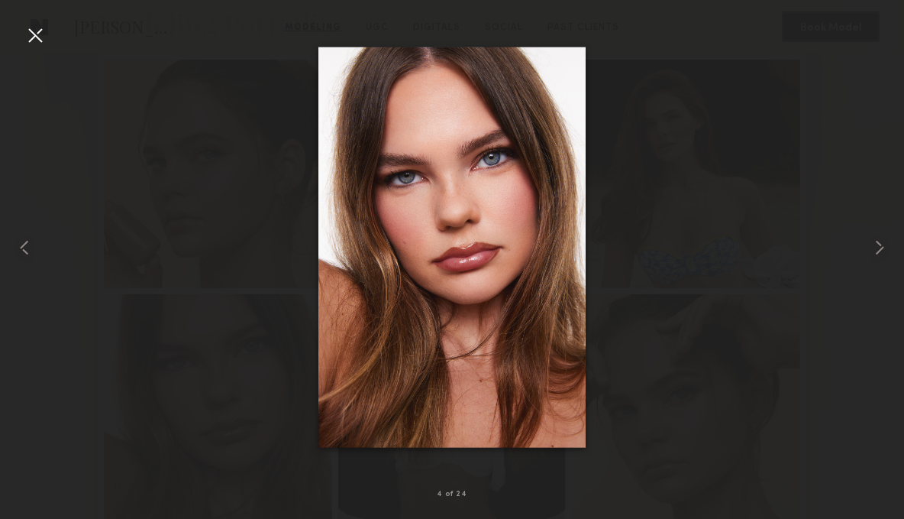
drag, startPoint x: 34, startPoint y: 34, endPoint x: 96, endPoint y: 82, distance: 79.4
click at [34, 34] on div at bounding box center [35, 35] width 24 height 24
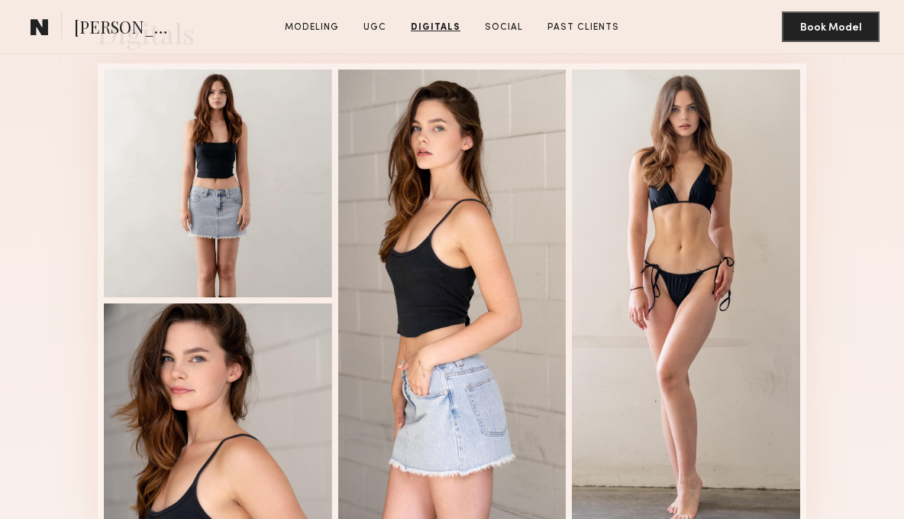
scroll to position [2948, 0]
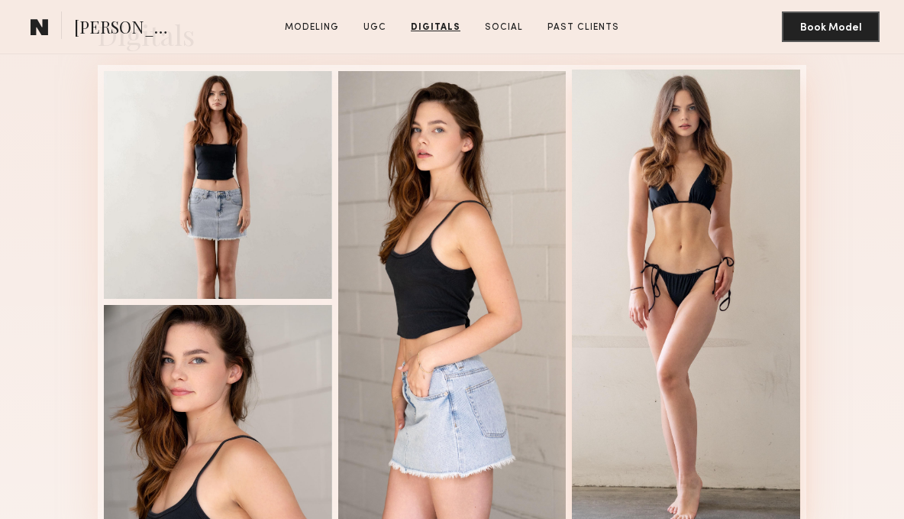
click at [712, 245] on div at bounding box center [686, 300] width 228 height 462
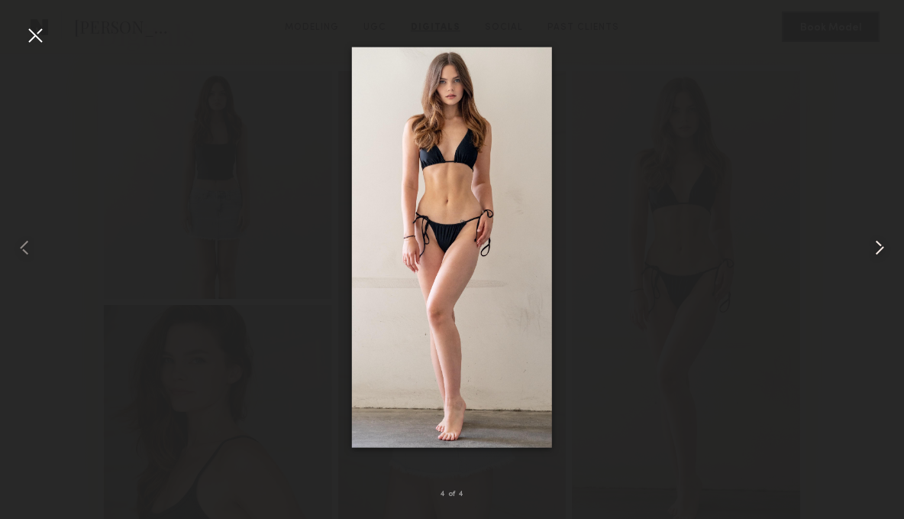
click at [880, 248] on common-icon at bounding box center [879, 247] width 24 height 24
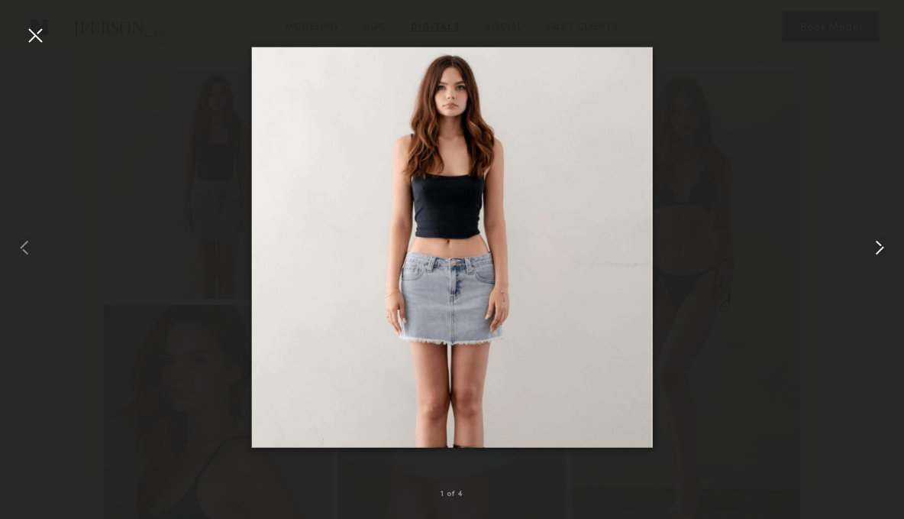
click at [880, 248] on common-icon at bounding box center [879, 247] width 24 height 24
